Goal: Task Accomplishment & Management: Use online tool/utility

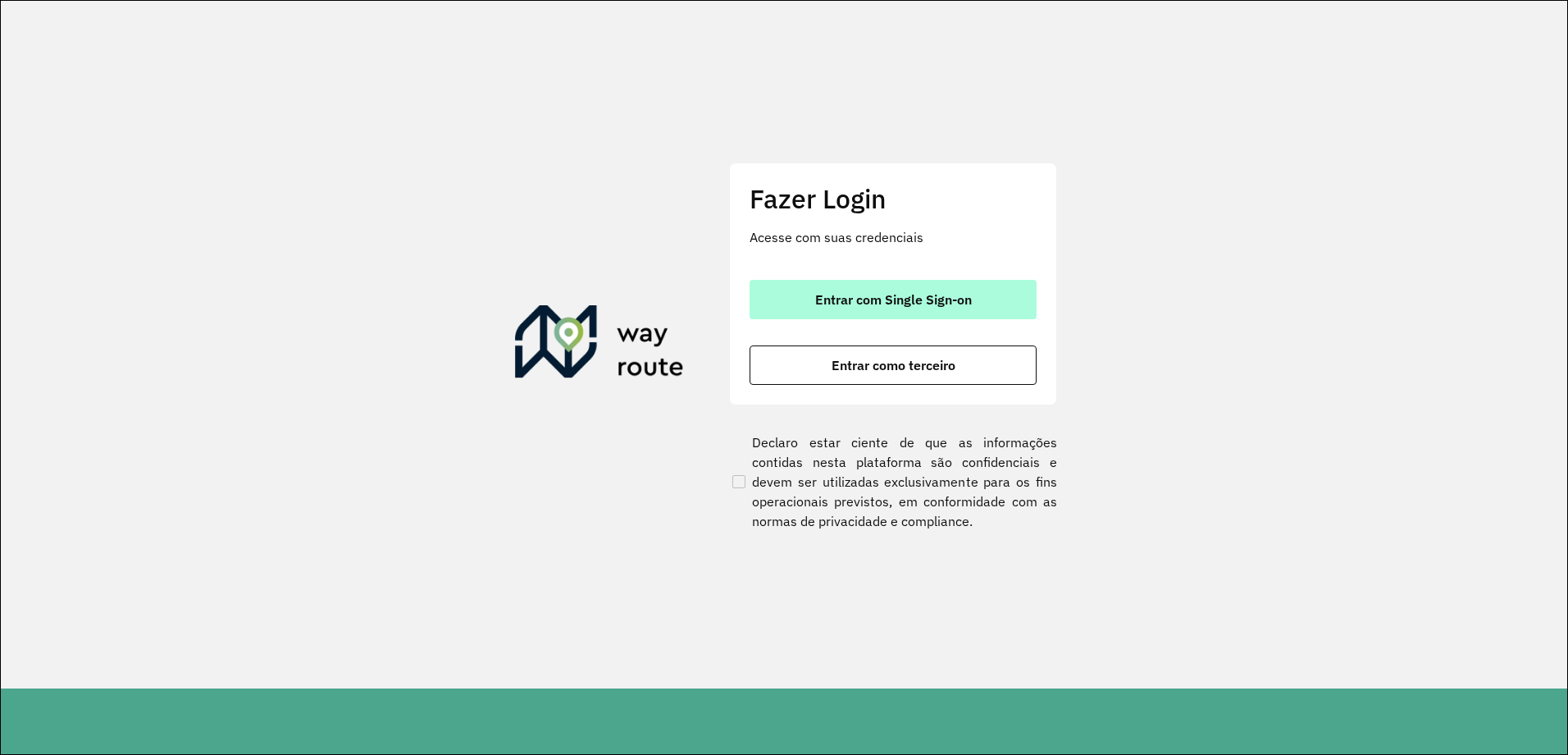
click at [868, 298] on span "Entrar com Single Sign-on" at bounding box center [894, 300] width 157 height 14
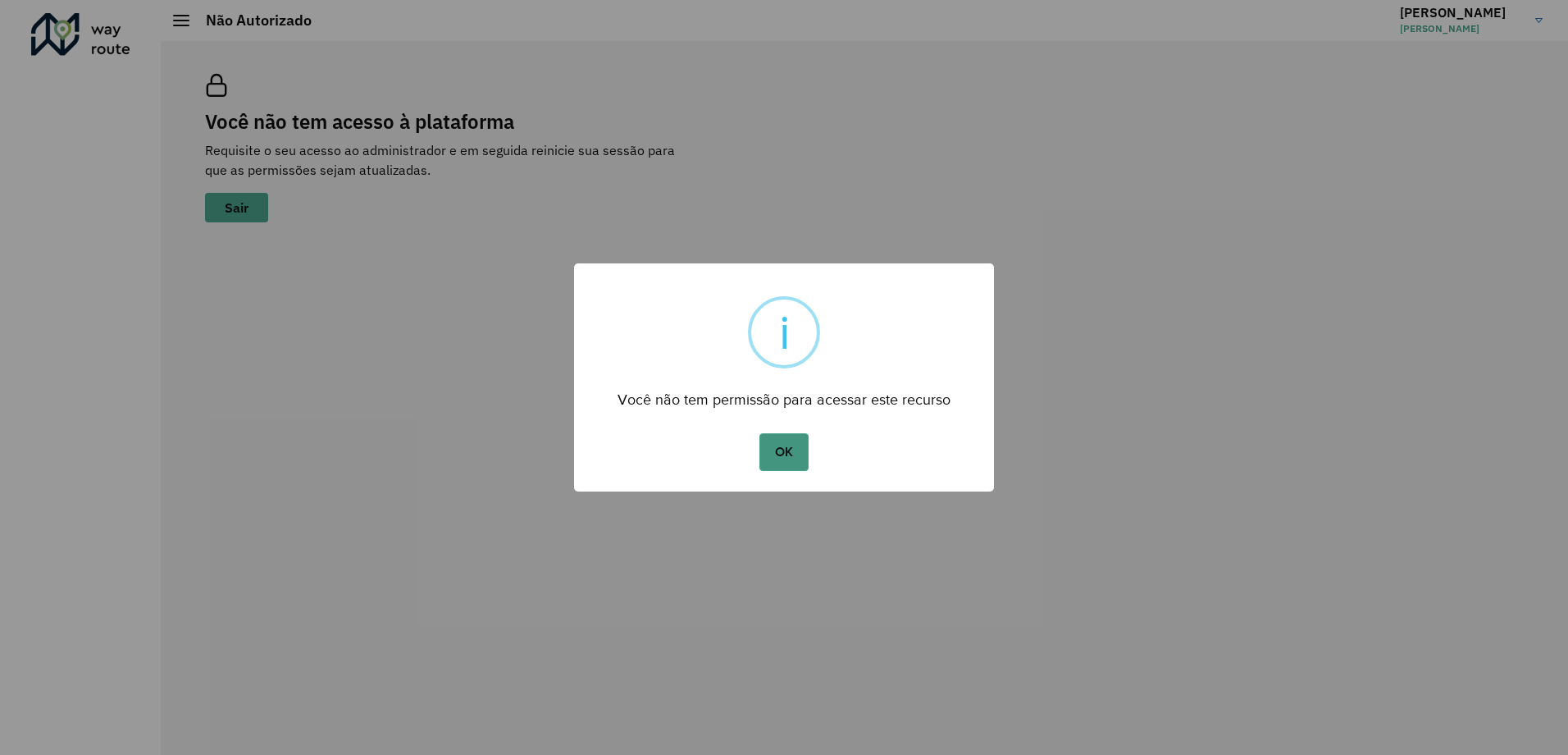
click at [768, 449] on button "OK" at bounding box center [784, 451] width 48 height 38
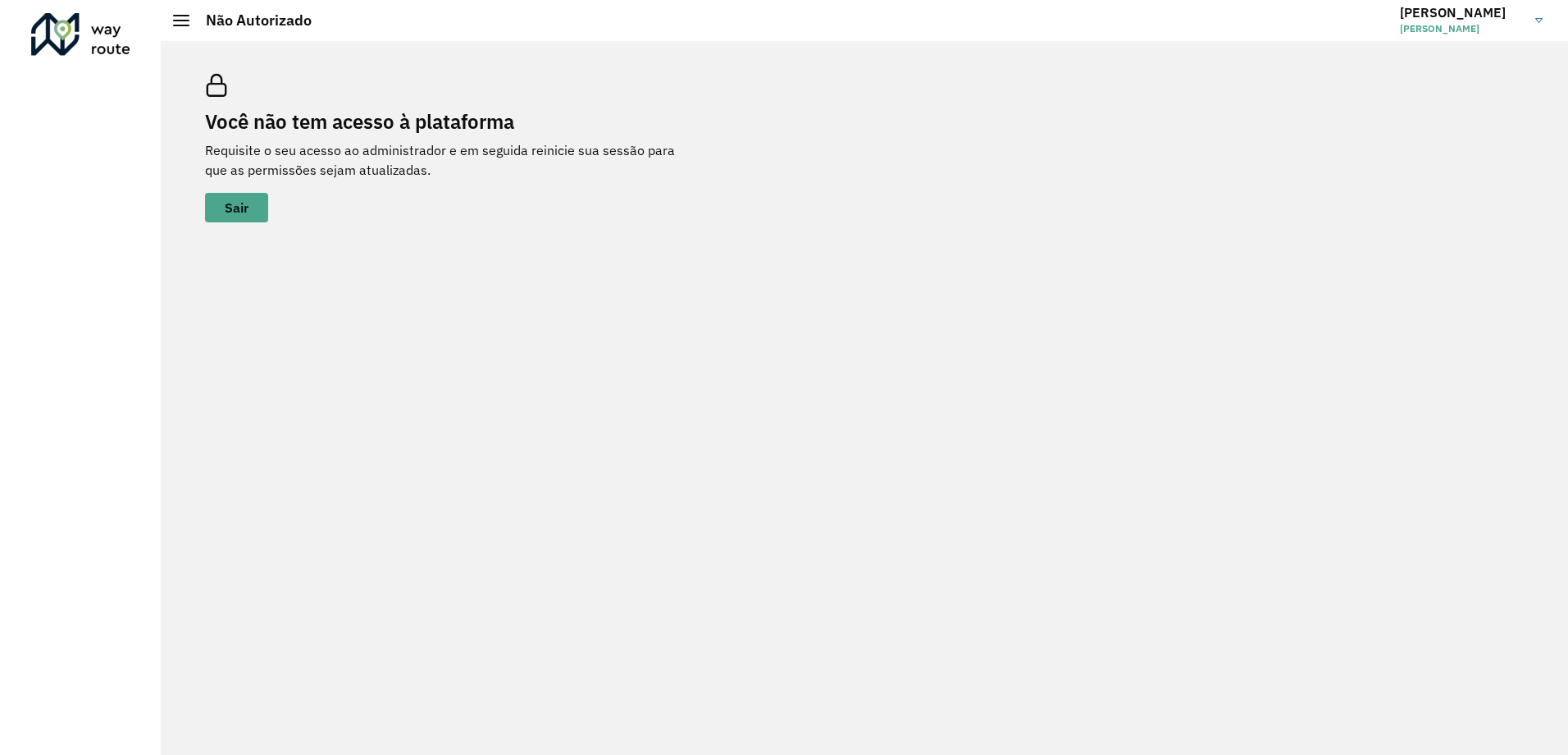
click at [1540, 25] on link "[PERSON_NAME] Rampelotti" at bounding box center [1477, 20] width 155 height 43
click at [1167, 212] on div "Você não tem acesso à plataforma Requisite o seu acesso ao administrador e em s…" at bounding box center [865, 148] width 1358 height 188
click at [227, 220] on button "Sair" at bounding box center [236, 207] width 63 height 30
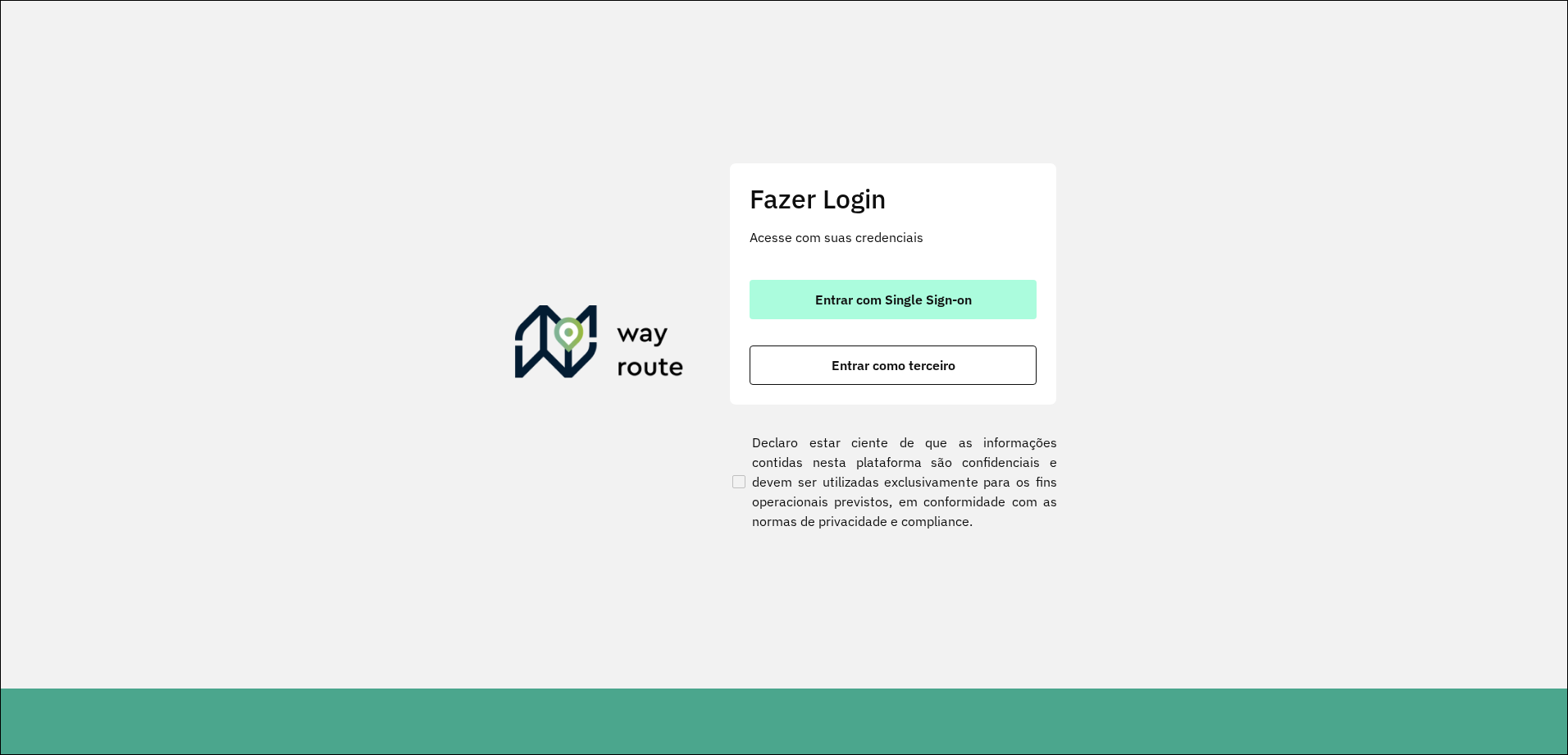
click at [892, 300] on span "Entrar com Single Sign-on" at bounding box center [894, 300] width 157 height 14
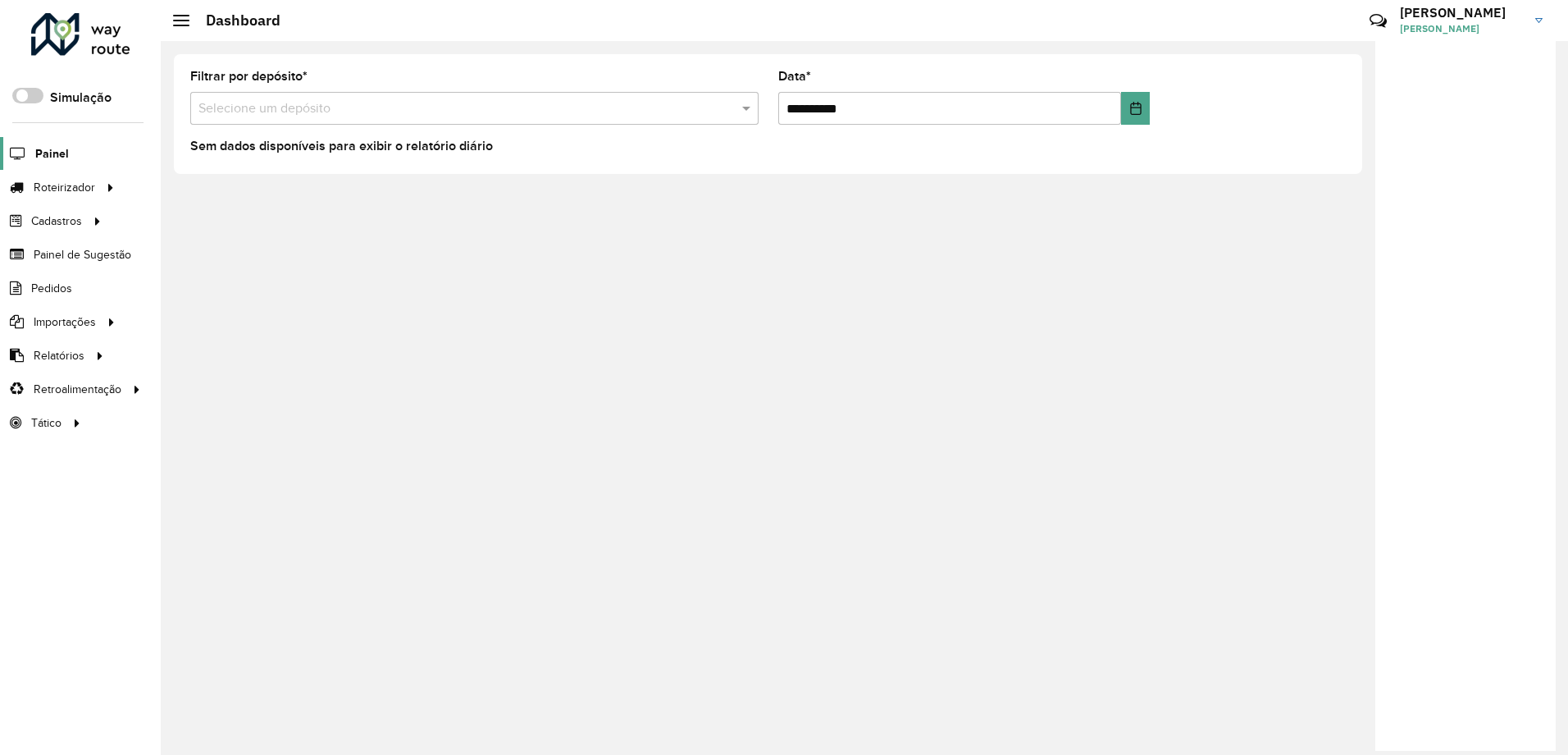
click at [46, 152] on span "Painel" at bounding box center [52, 154] width 34 height 17
click at [43, 283] on span "Pedidos" at bounding box center [52, 288] width 43 height 17
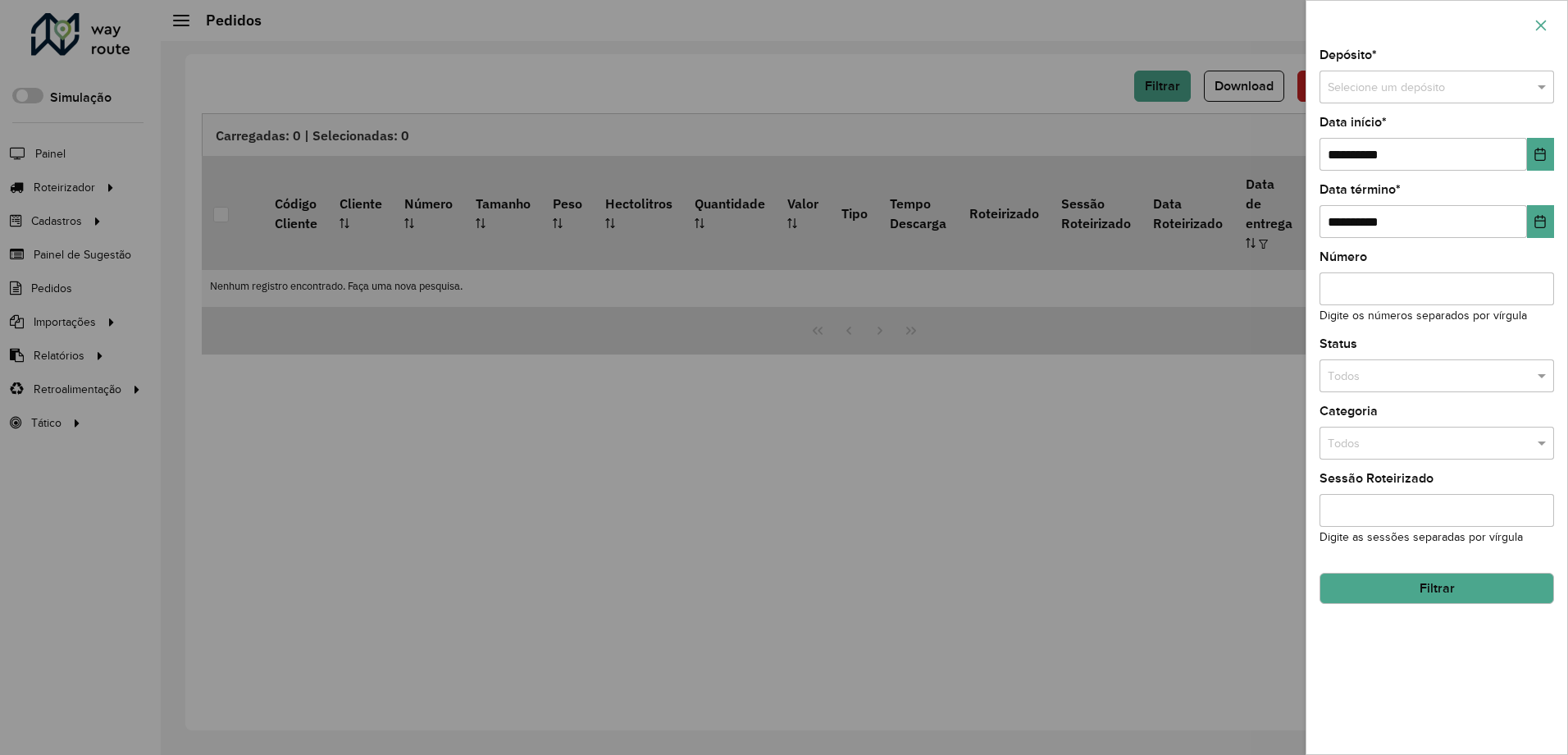
click at [1537, 20] on icon "button" at bounding box center [1541, 24] width 11 height 11
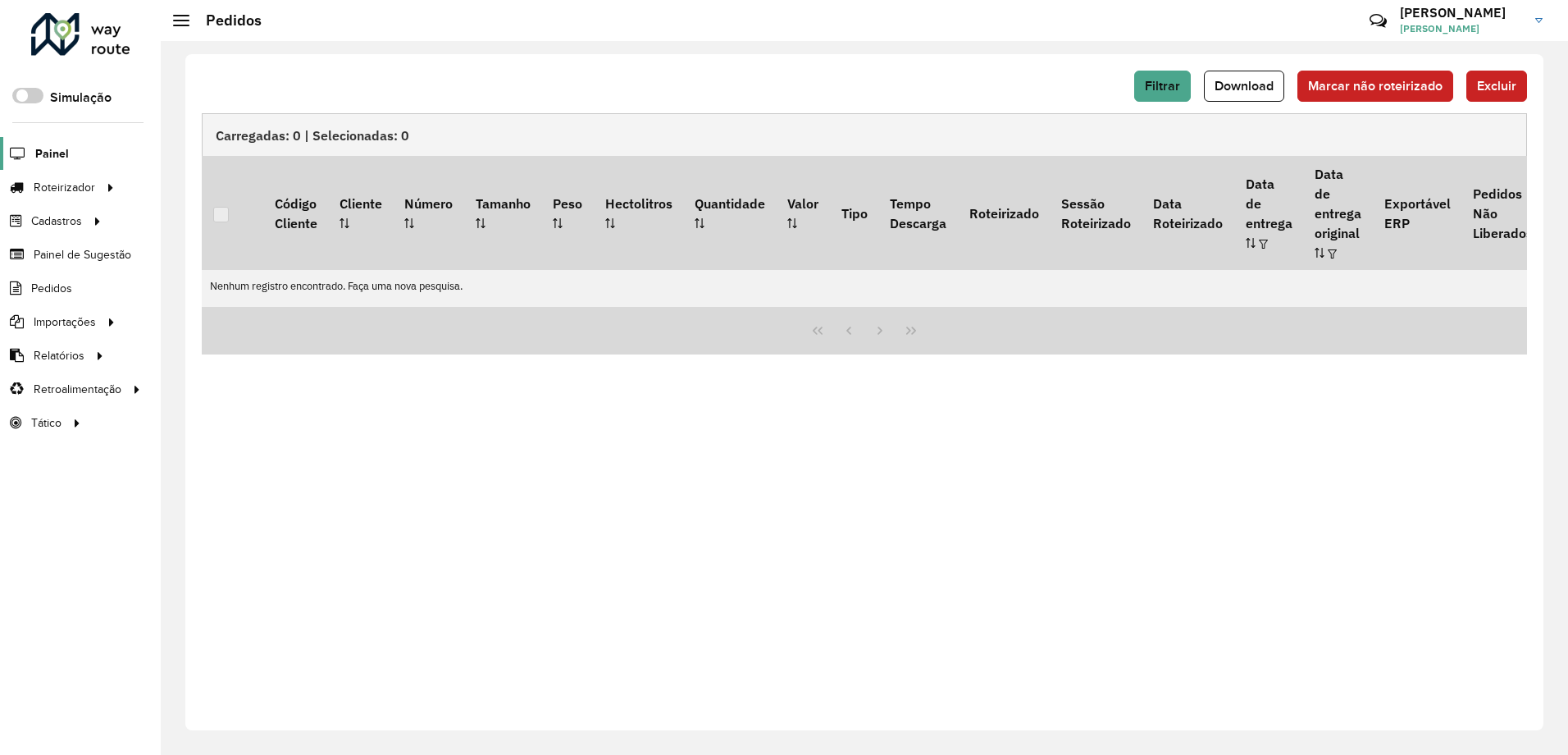
click at [63, 155] on span "Painel" at bounding box center [52, 154] width 34 height 17
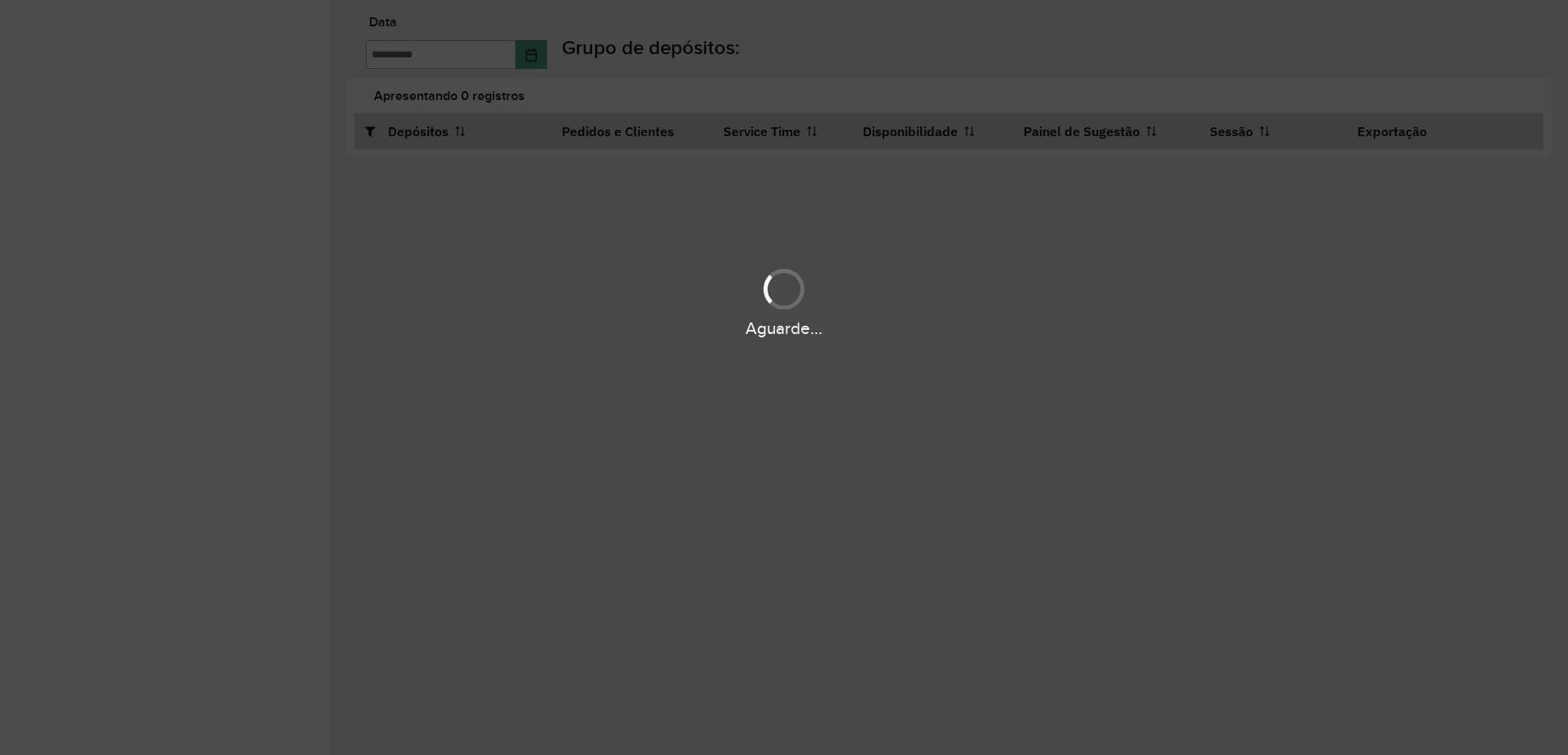
type input "**********"
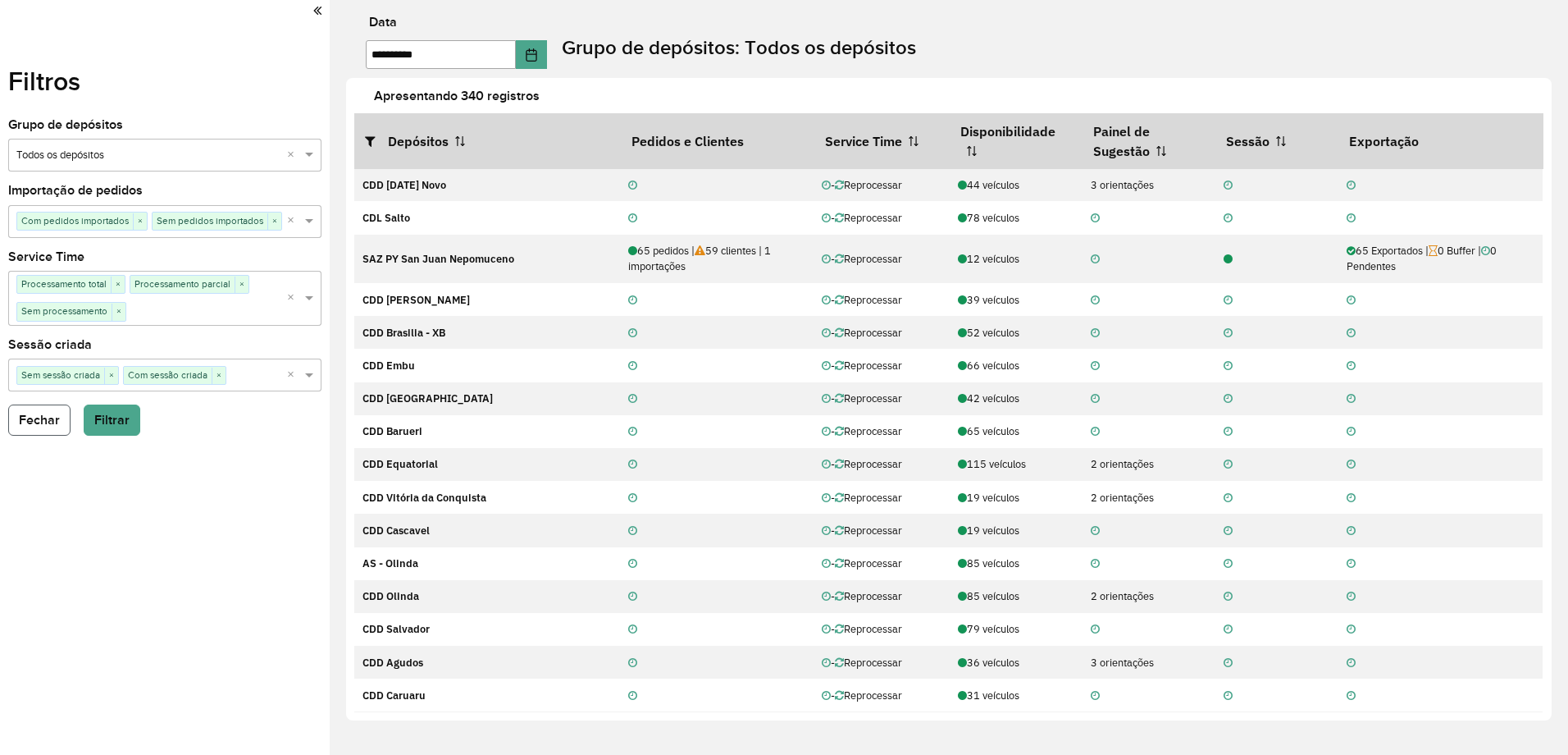
click at [46, 419] on button "Fechar" at bounding box center [39, 421] width 63 height 31
